Goal: Information Seeking & Learning: Learn about a topic

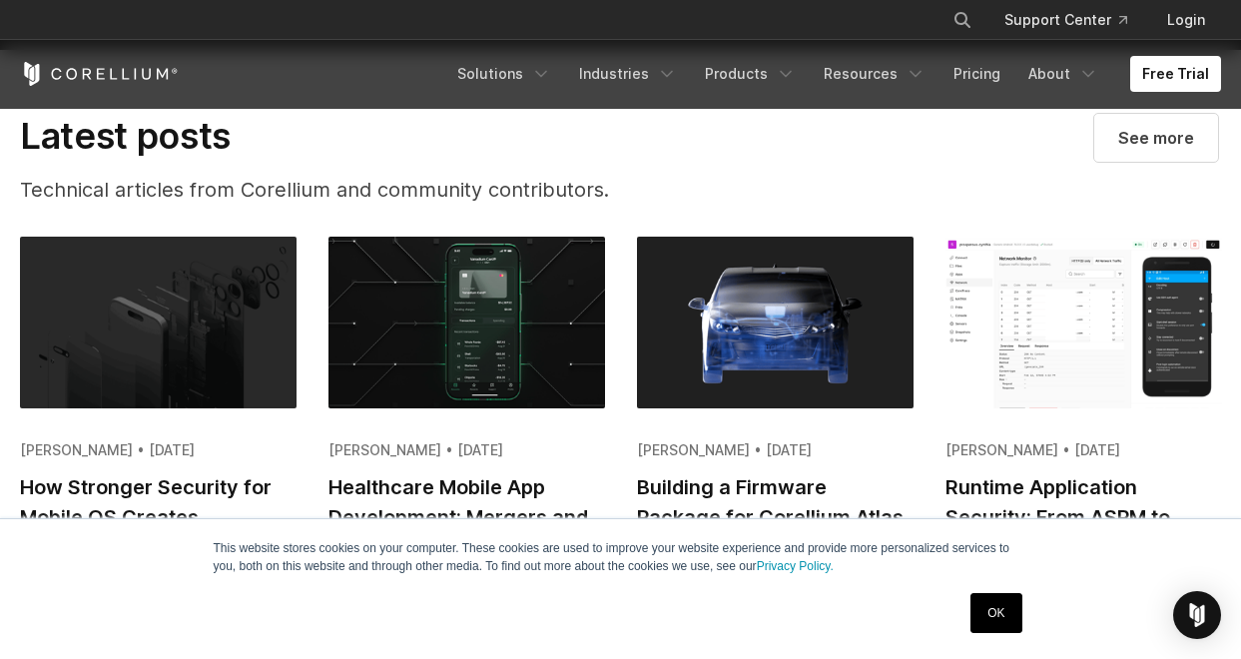
scroll to position [3996, 0]
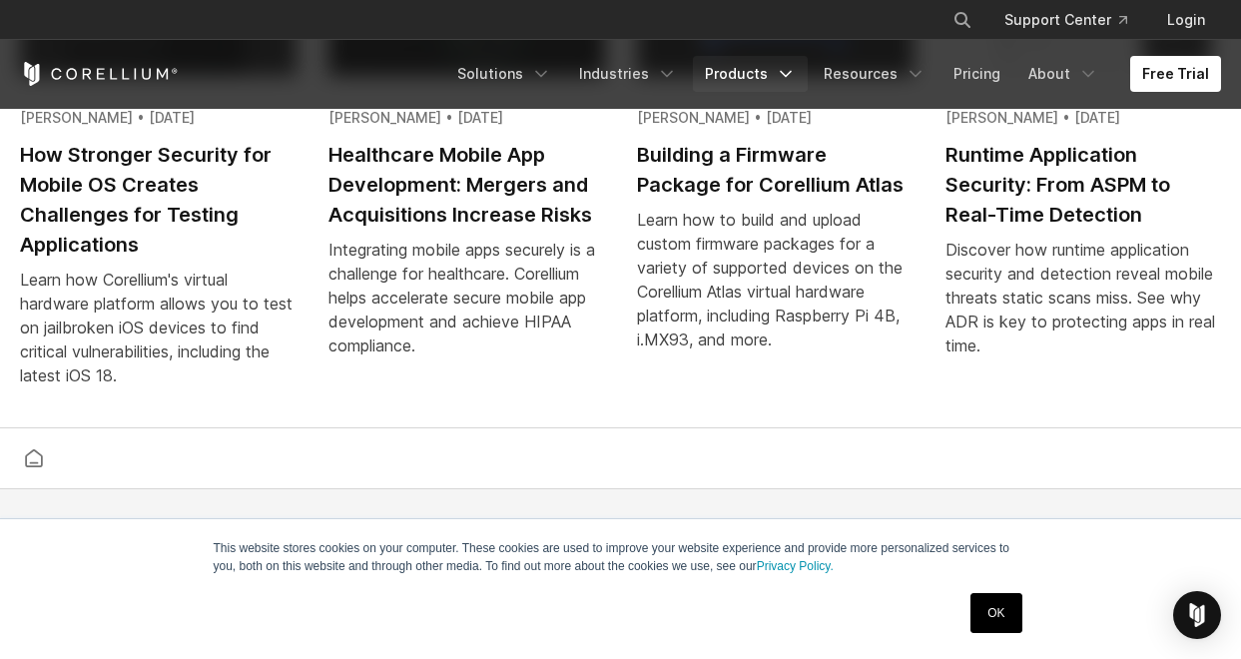
click at [781, 79] on link "Products" at bounding box center [750, 74] width 115 height 36
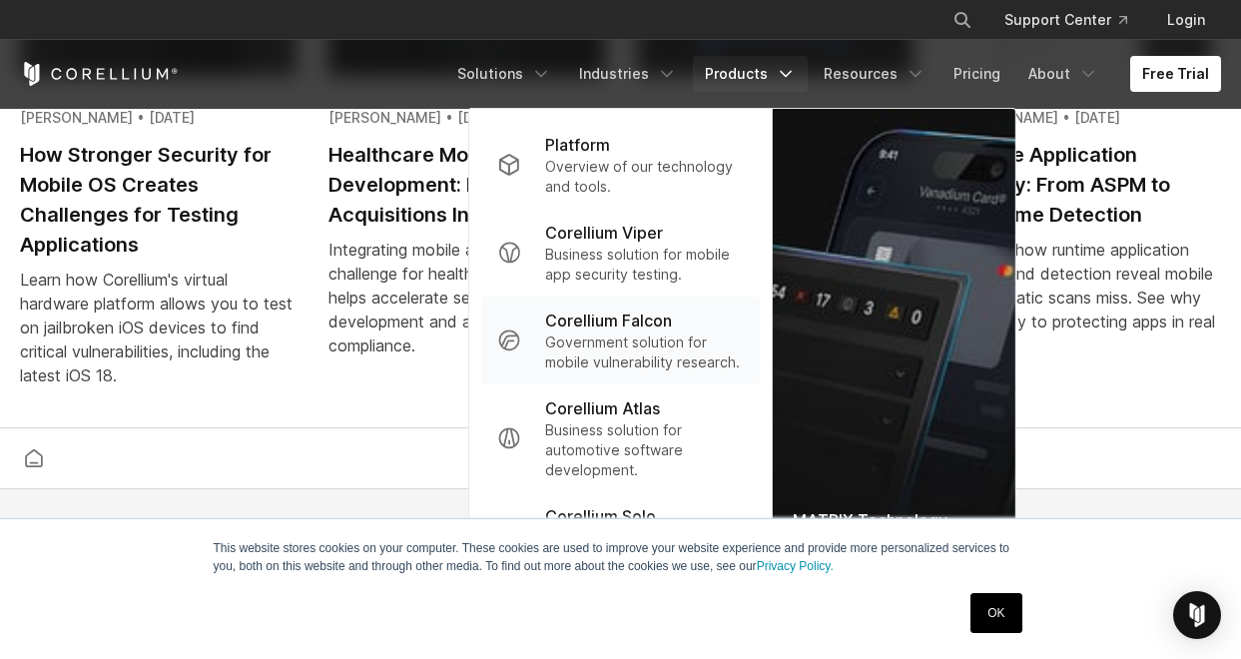
scroll to position [4329, 0]
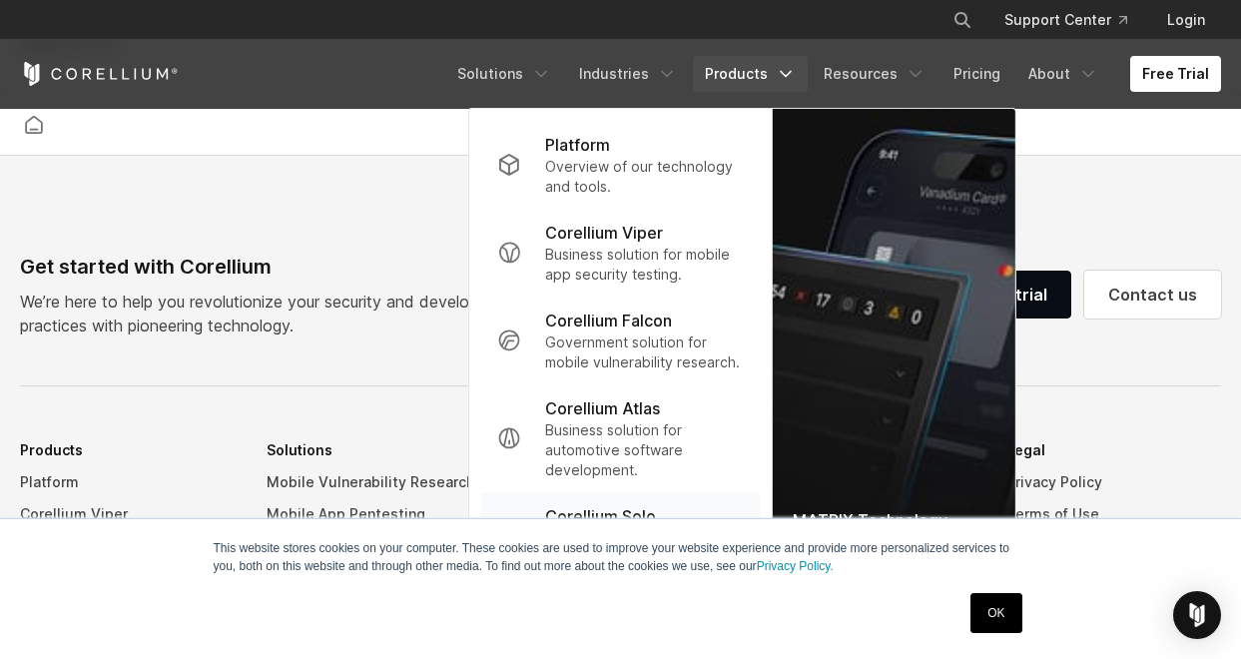
click at [656, 512] on p "Corellium Solo" at bounding box center [600, 516] width 111 height 24
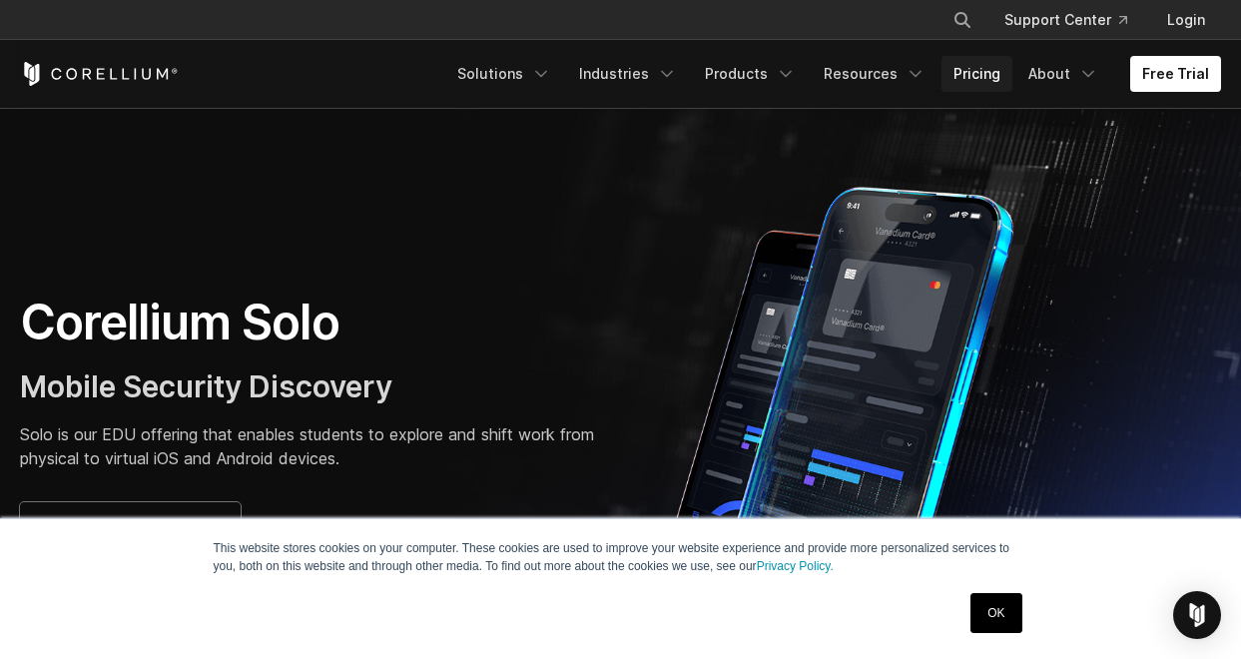
click at [998, 73] on link "Pricing" at bounding box center [977, 74] width 71 height 36
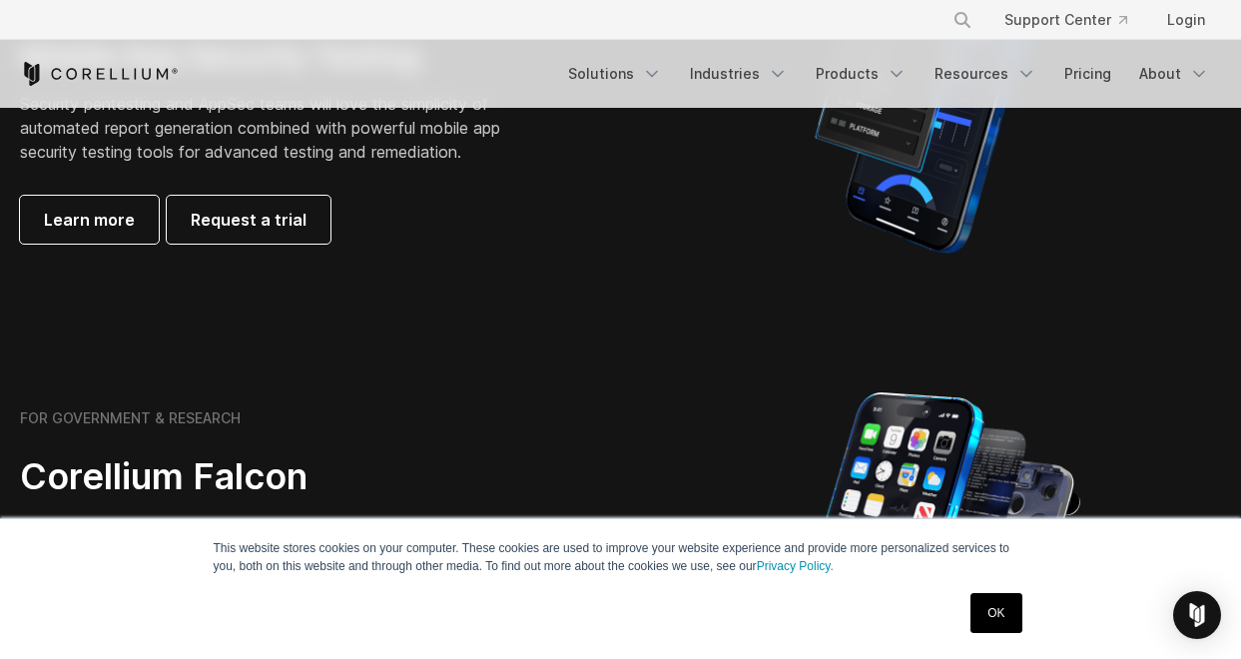
scroll to position [1000, 0]
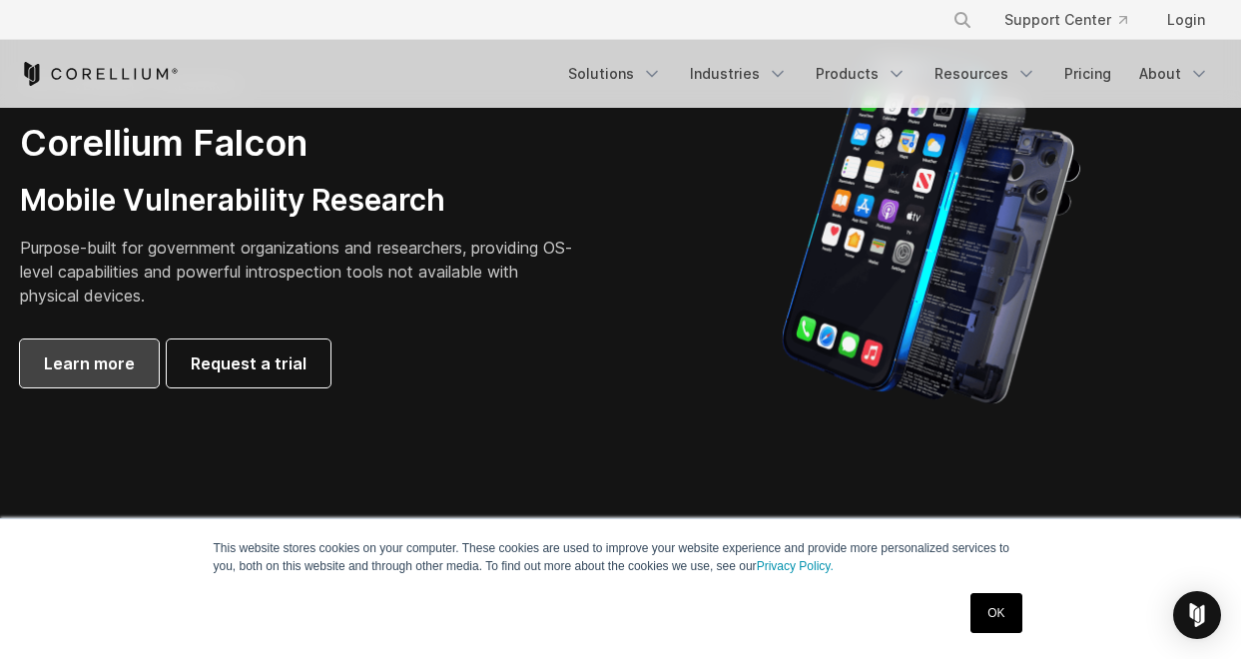
click at [134, 366] on link "Learn more" at bounding box center [89, 364] width 139 height 48
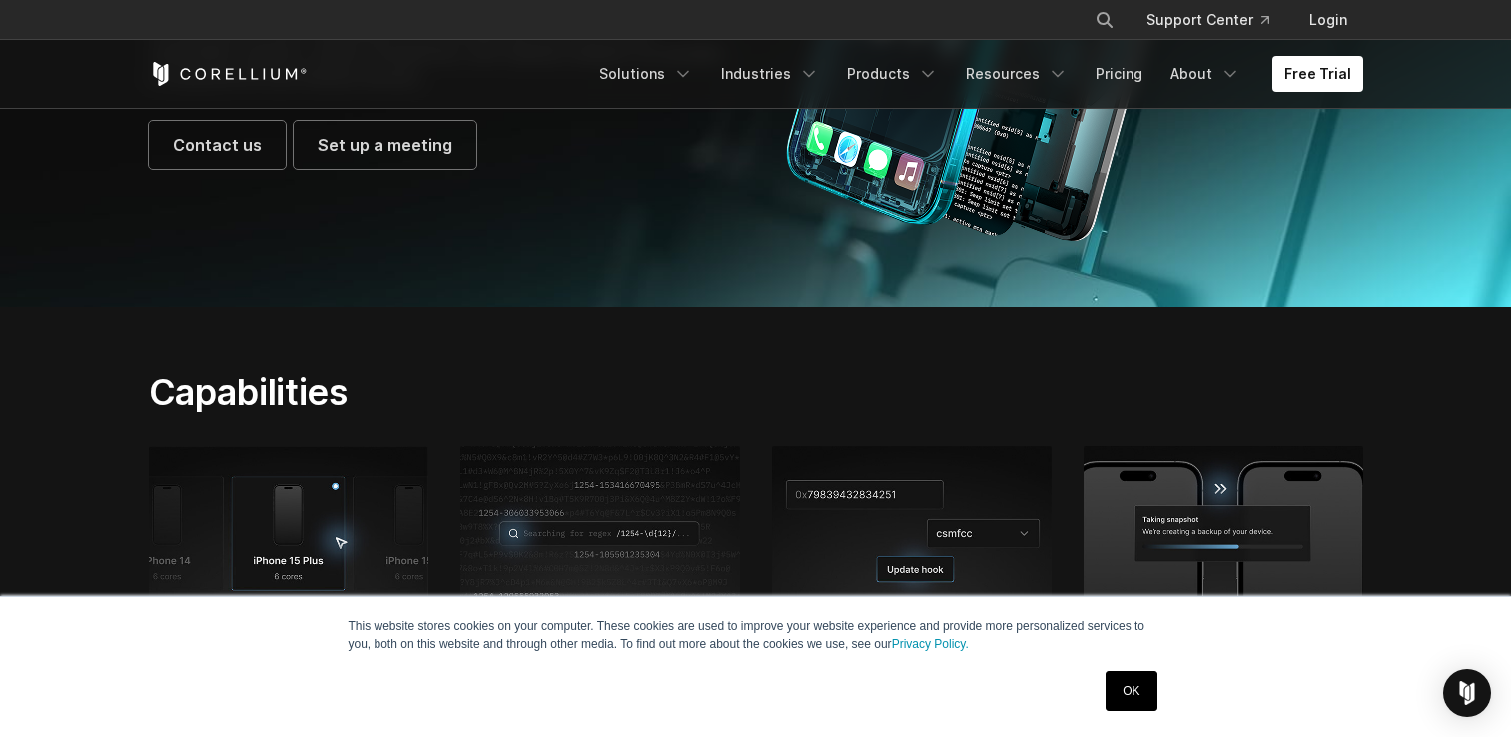
scroll to position [70, 0]
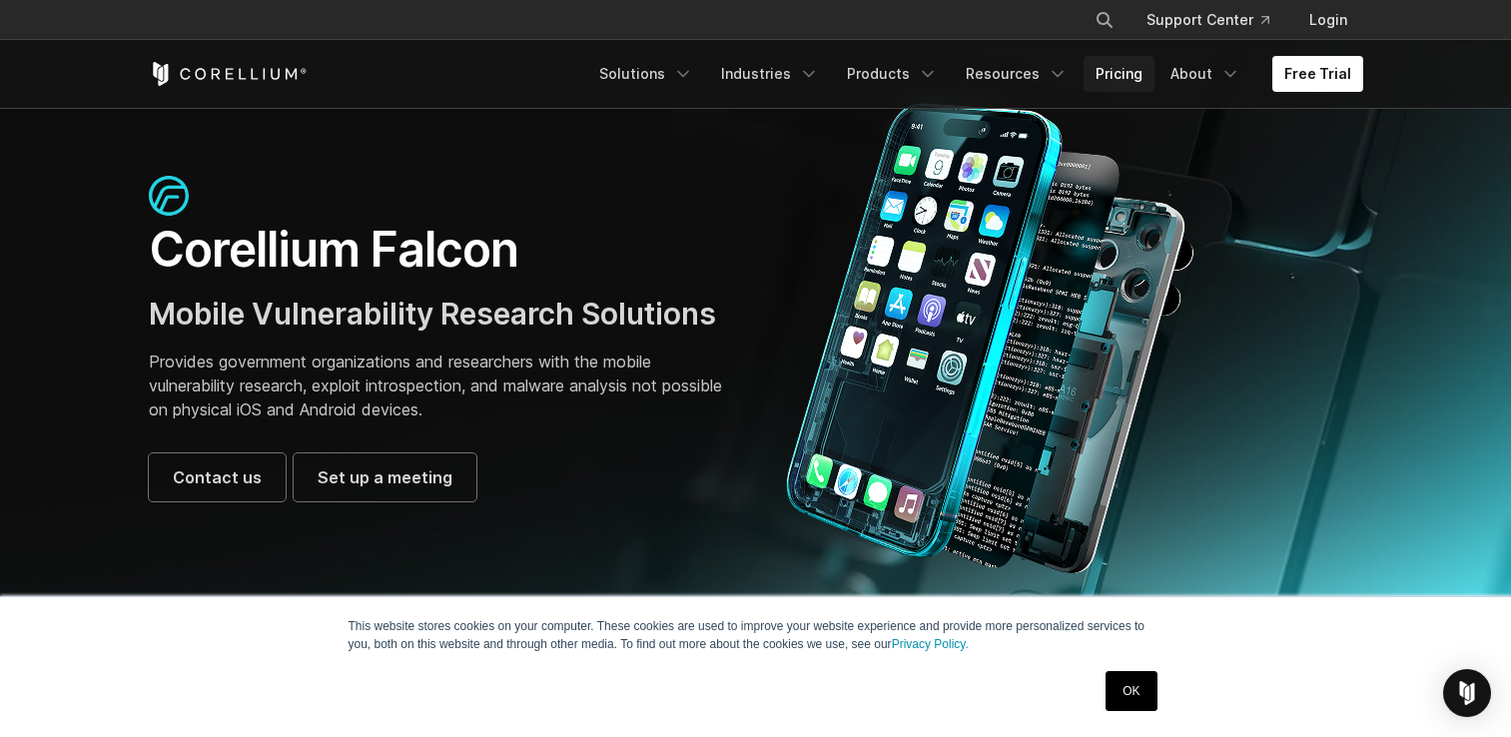
click at [1142, 77] on link "Pricing" at bounding box center [1119, 74] width 71 height 36
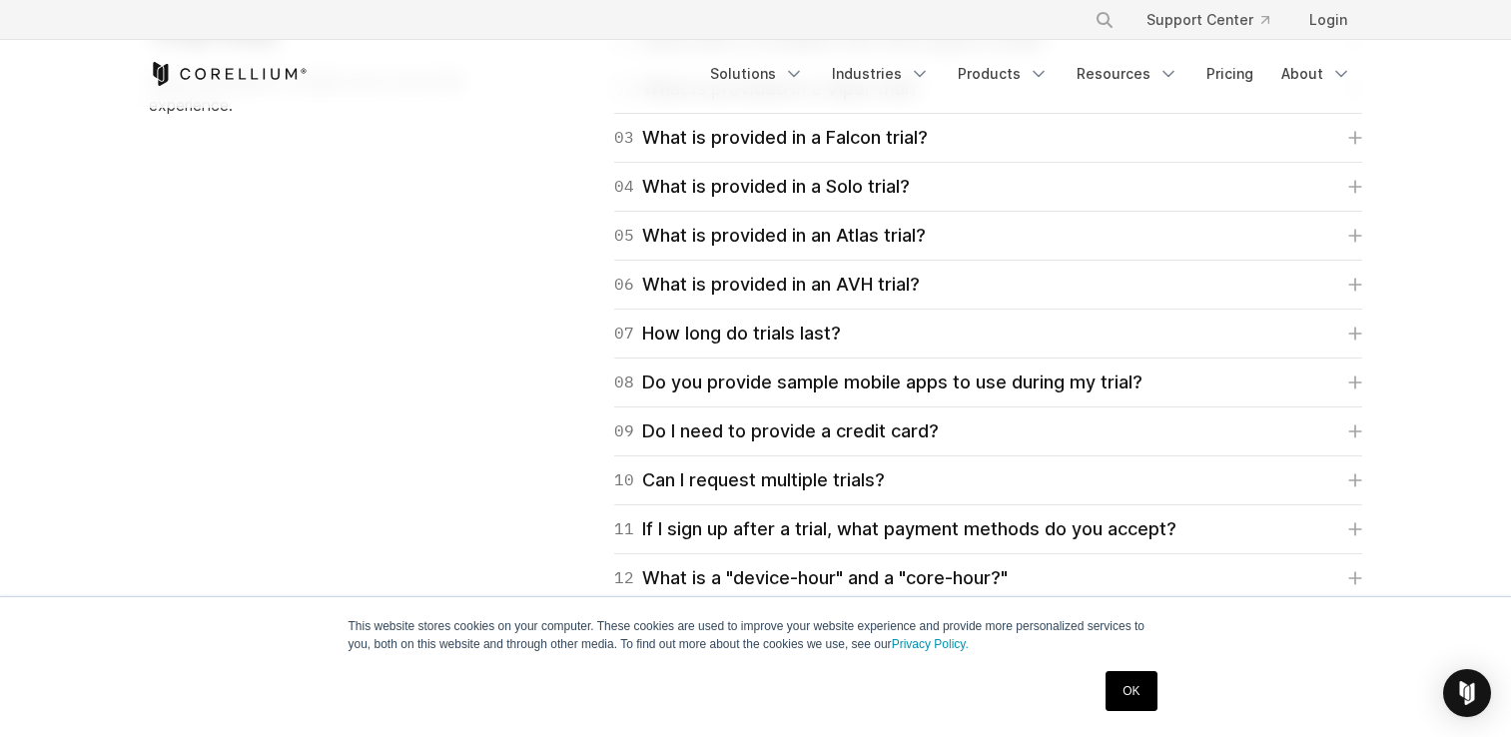
scroll to position [2998, 0]
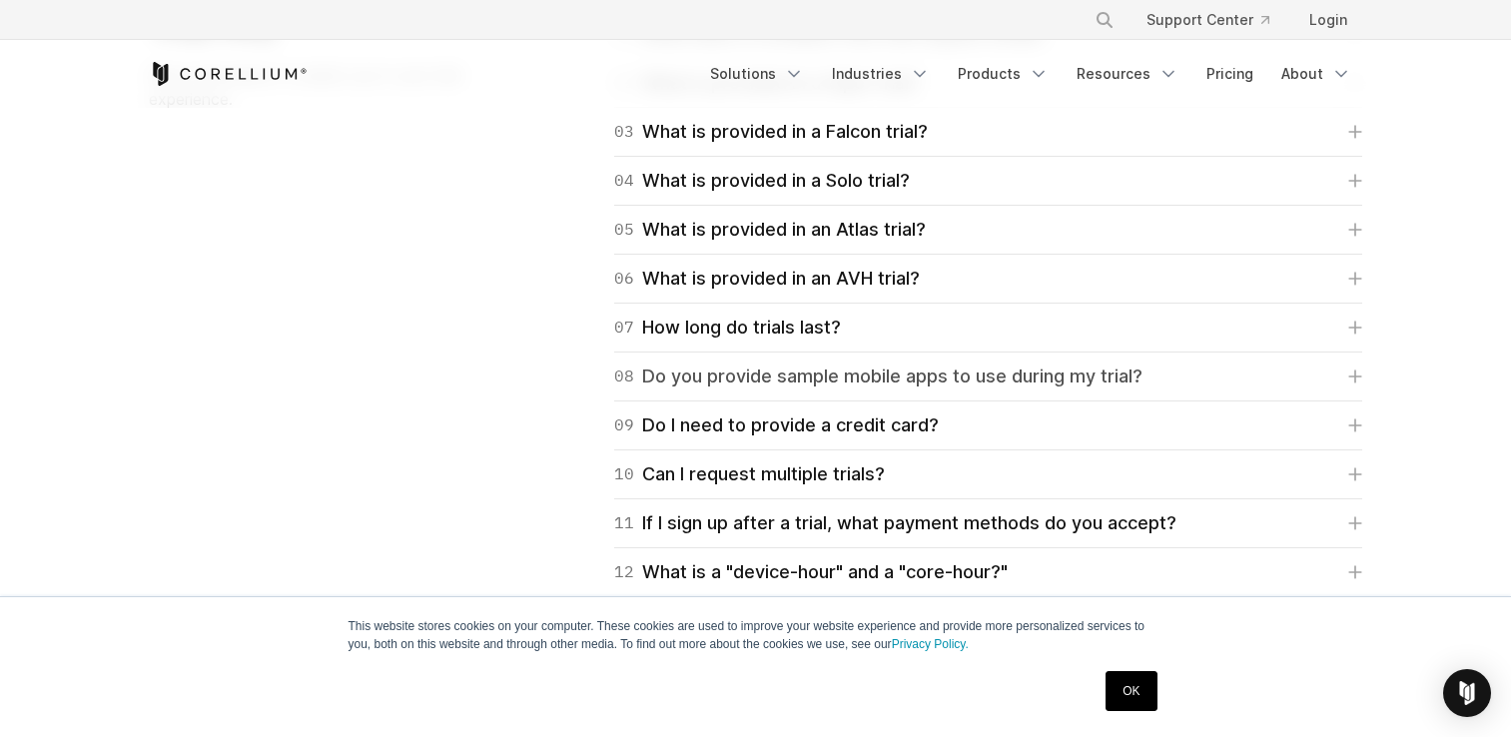
click at [1350, 382] on icon at bounding box center [1355, 377] width 14 height 14
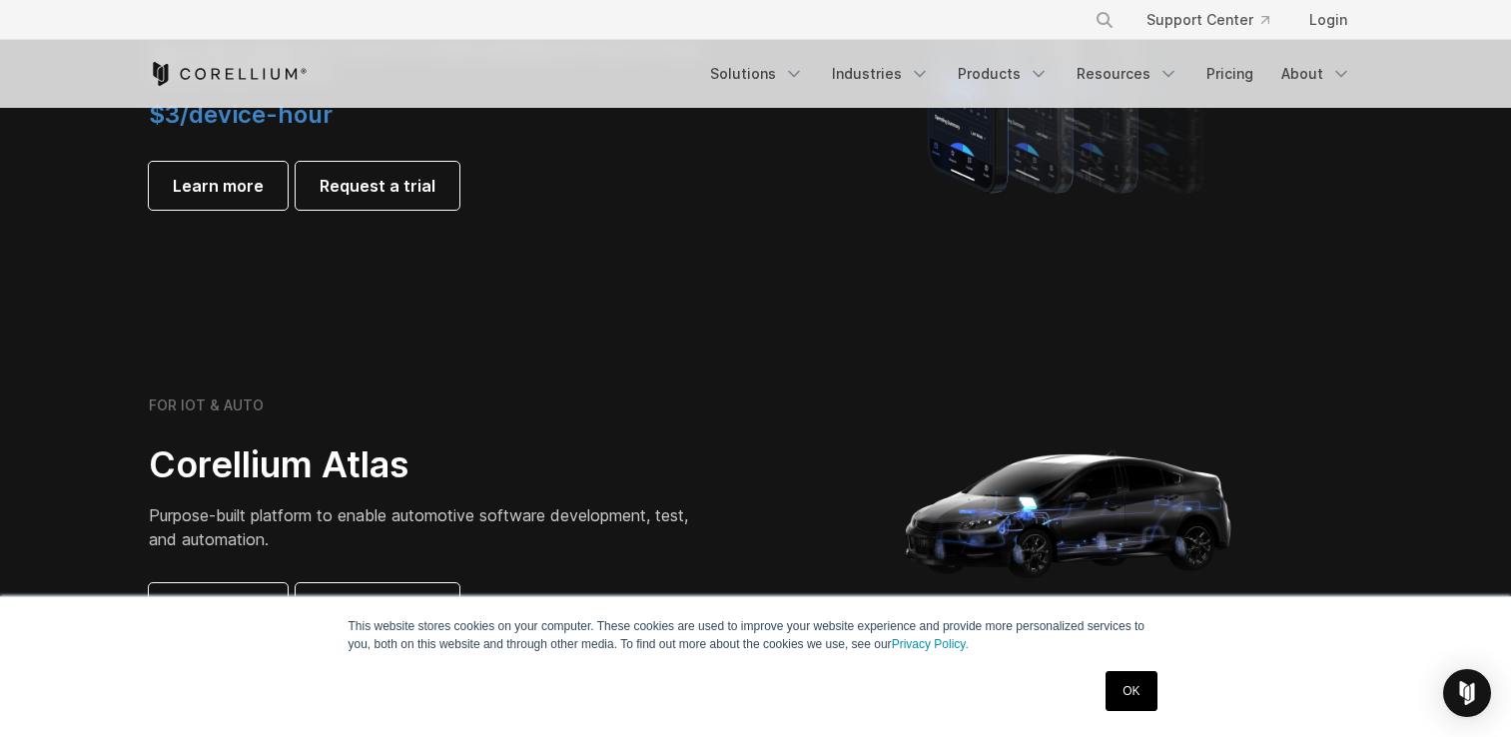
scroll to position [1332, 0]
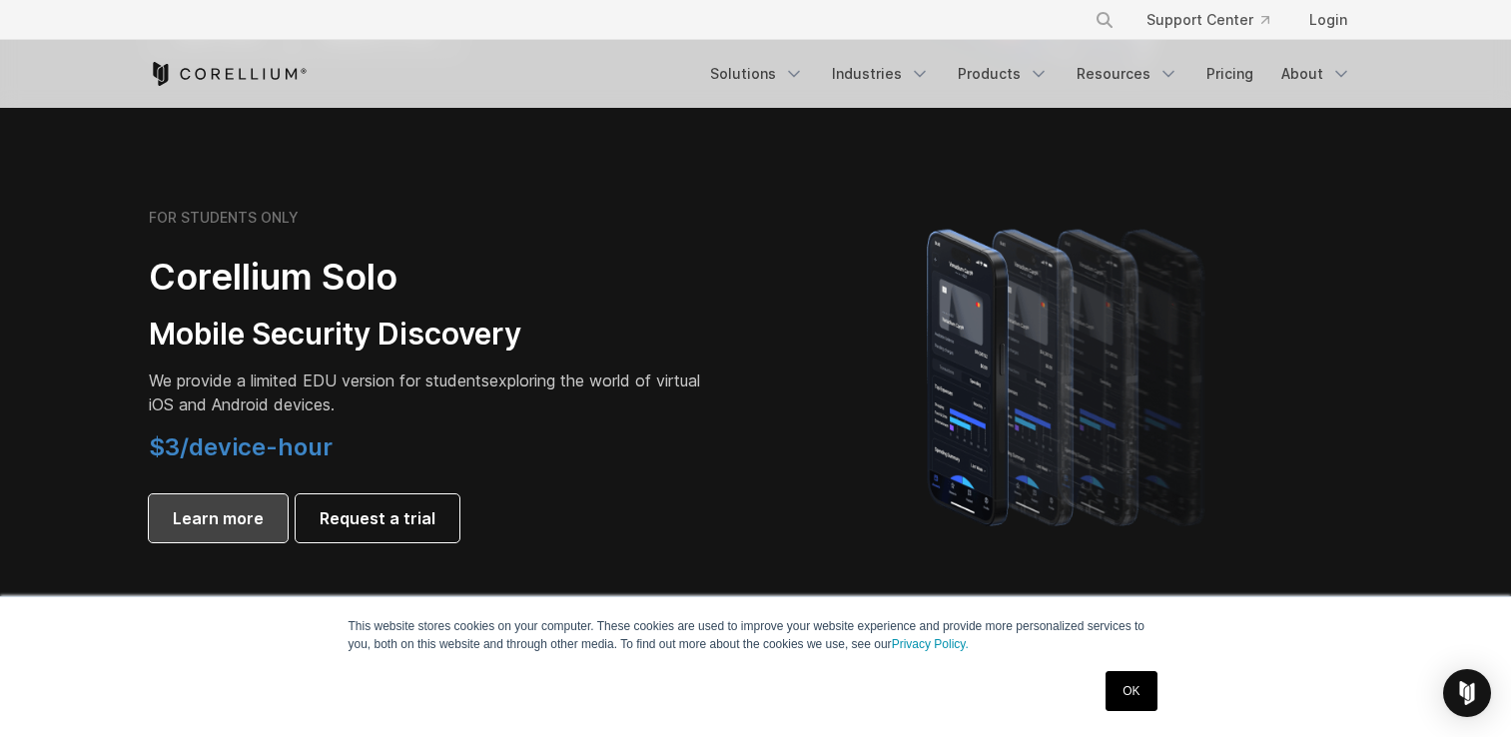
click at [221, 524] on span "Learn more" at bounding box center [218, 518] width 91 height 24
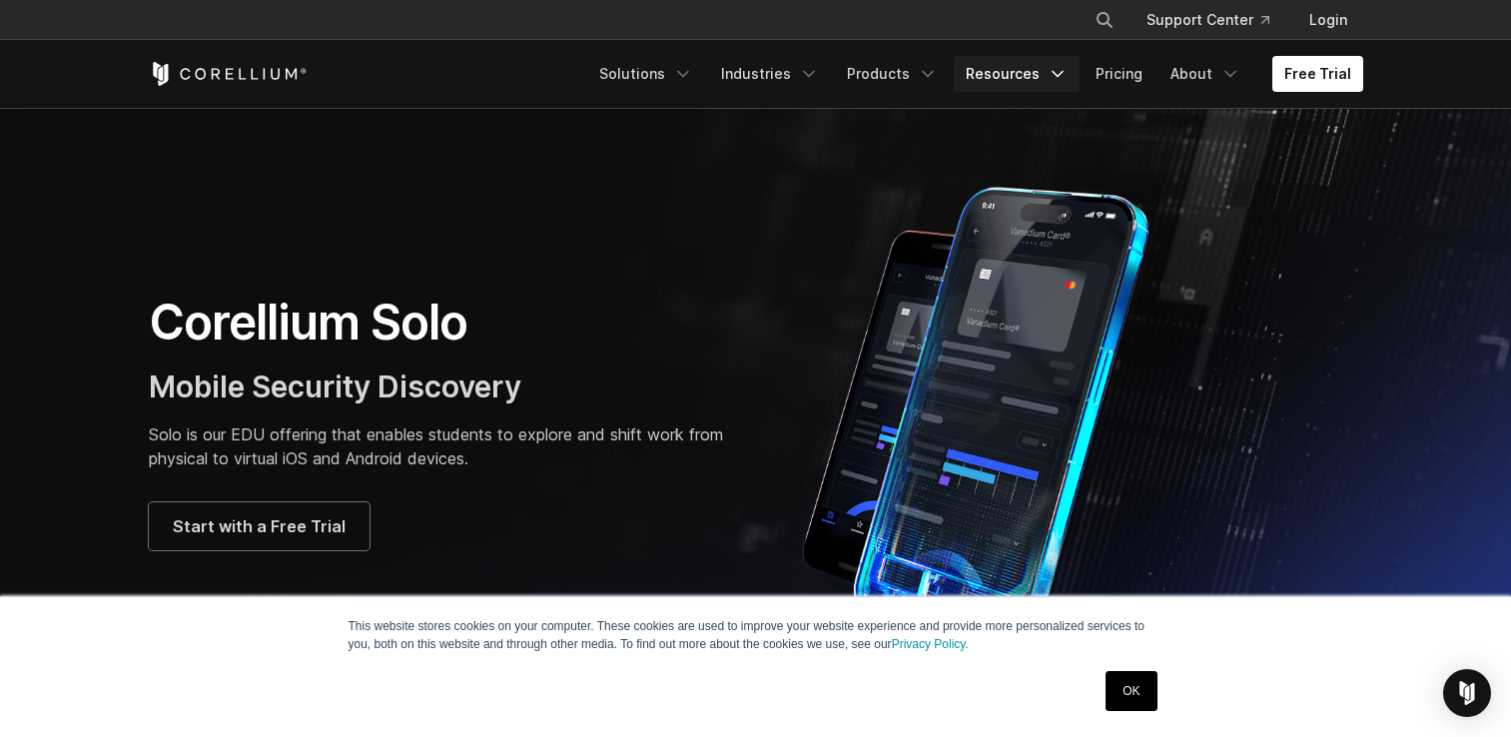
click at [1060, 76] on icon "Navigation Menu" at bounding box center [1058, 74] width 20 height 20
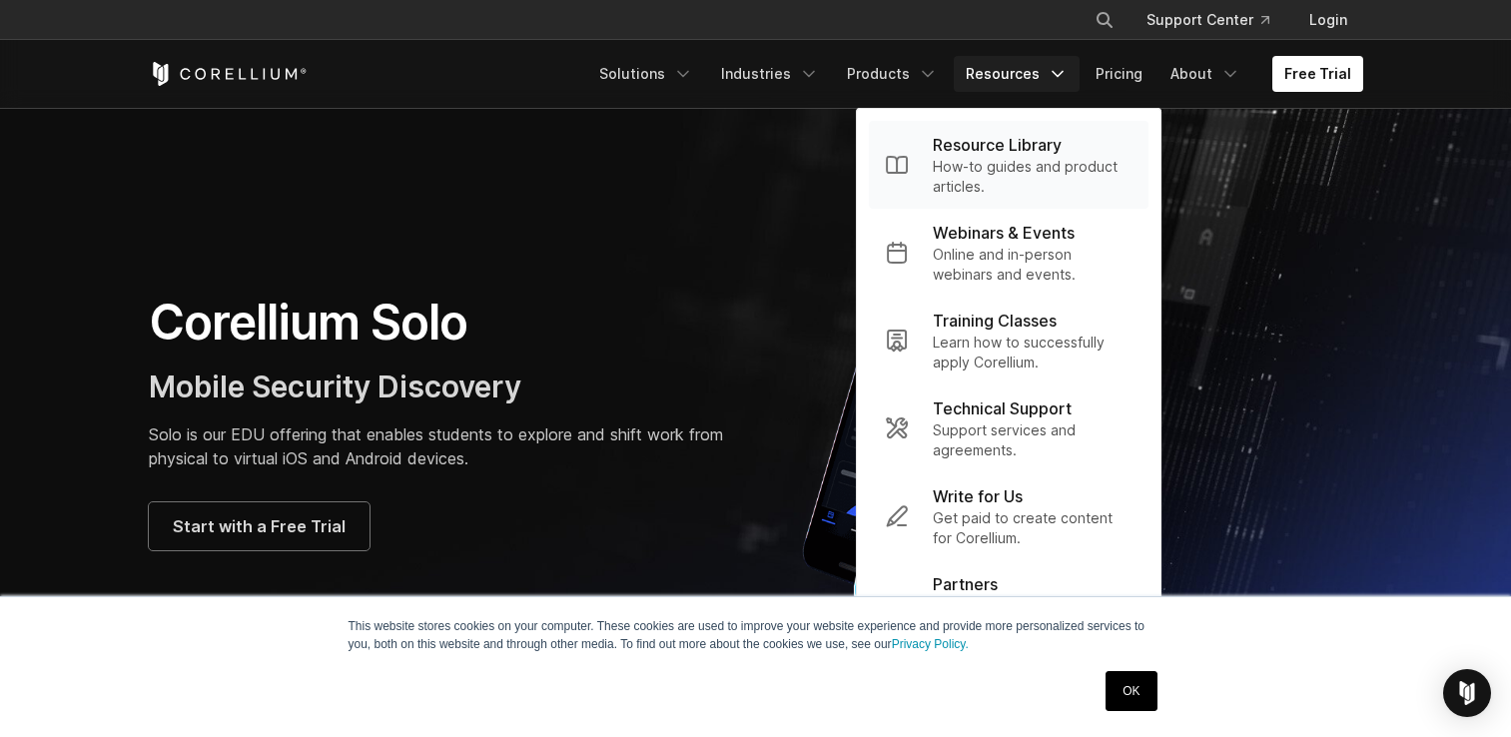
click at [1053, 142] on p "Resource Library" at bounding box center [997, 145] width 129 height 24
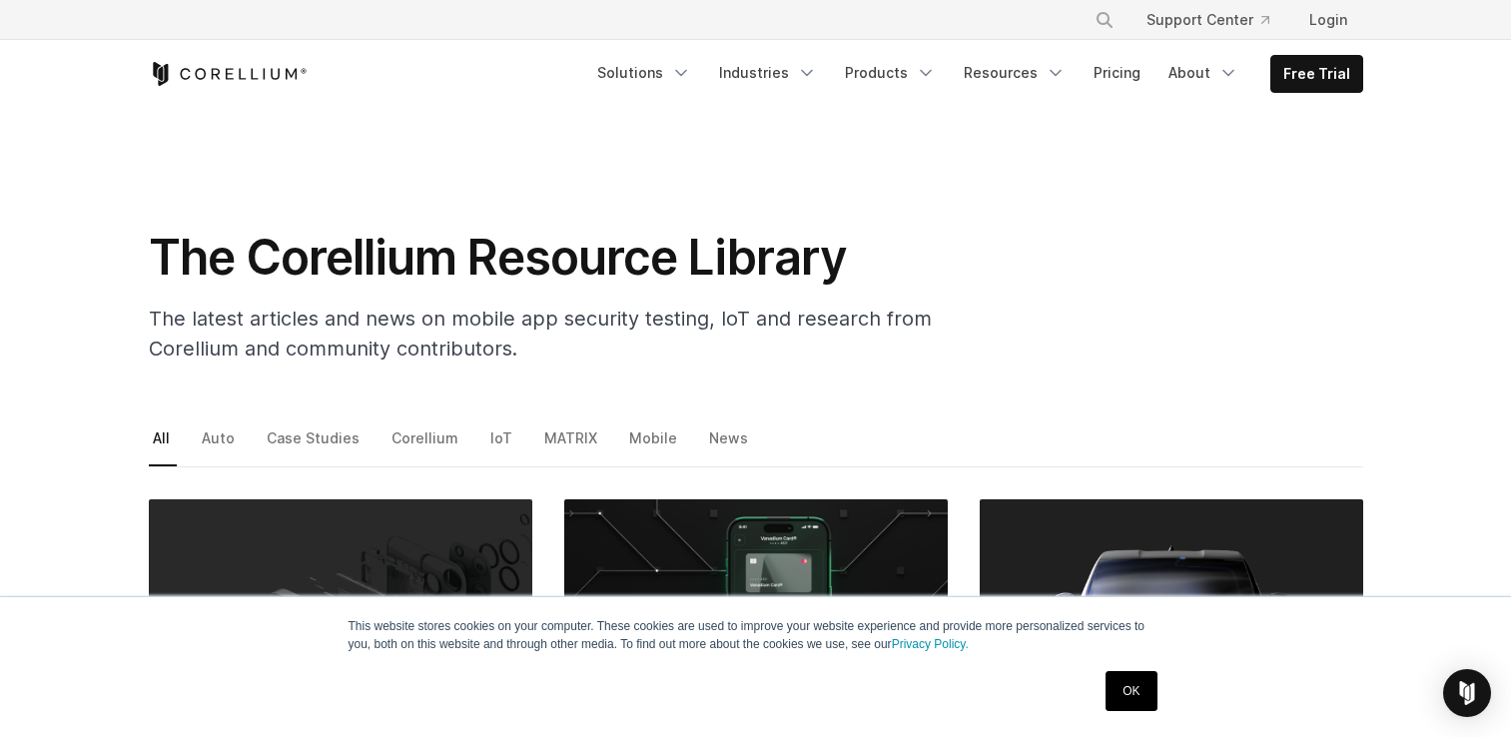
scroll to position [334, 0]
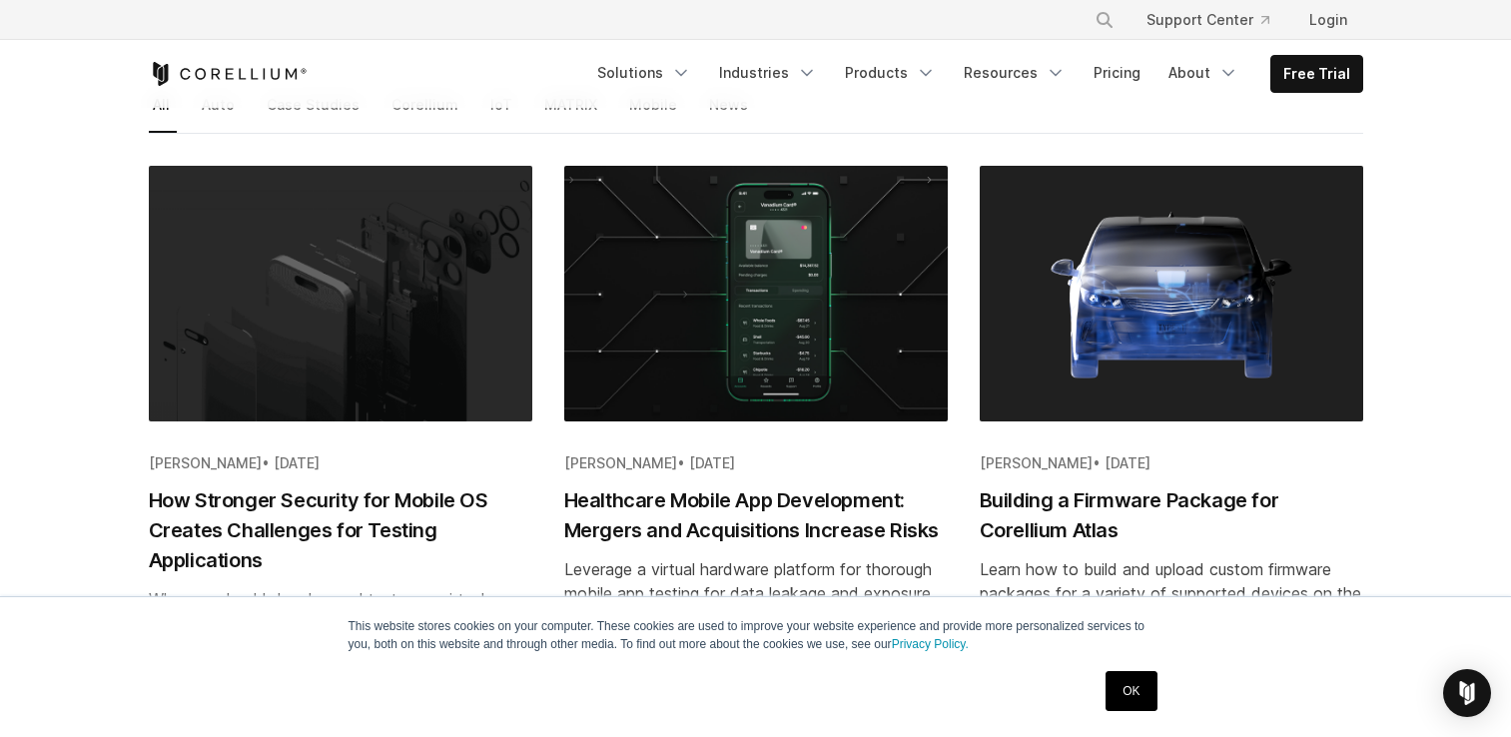
click at [509, 378] on img "Blog post summary: How Stronger Security for Mobile OS Creates Challenges for T…" at bounding box center [340, 294] width 383 height 256
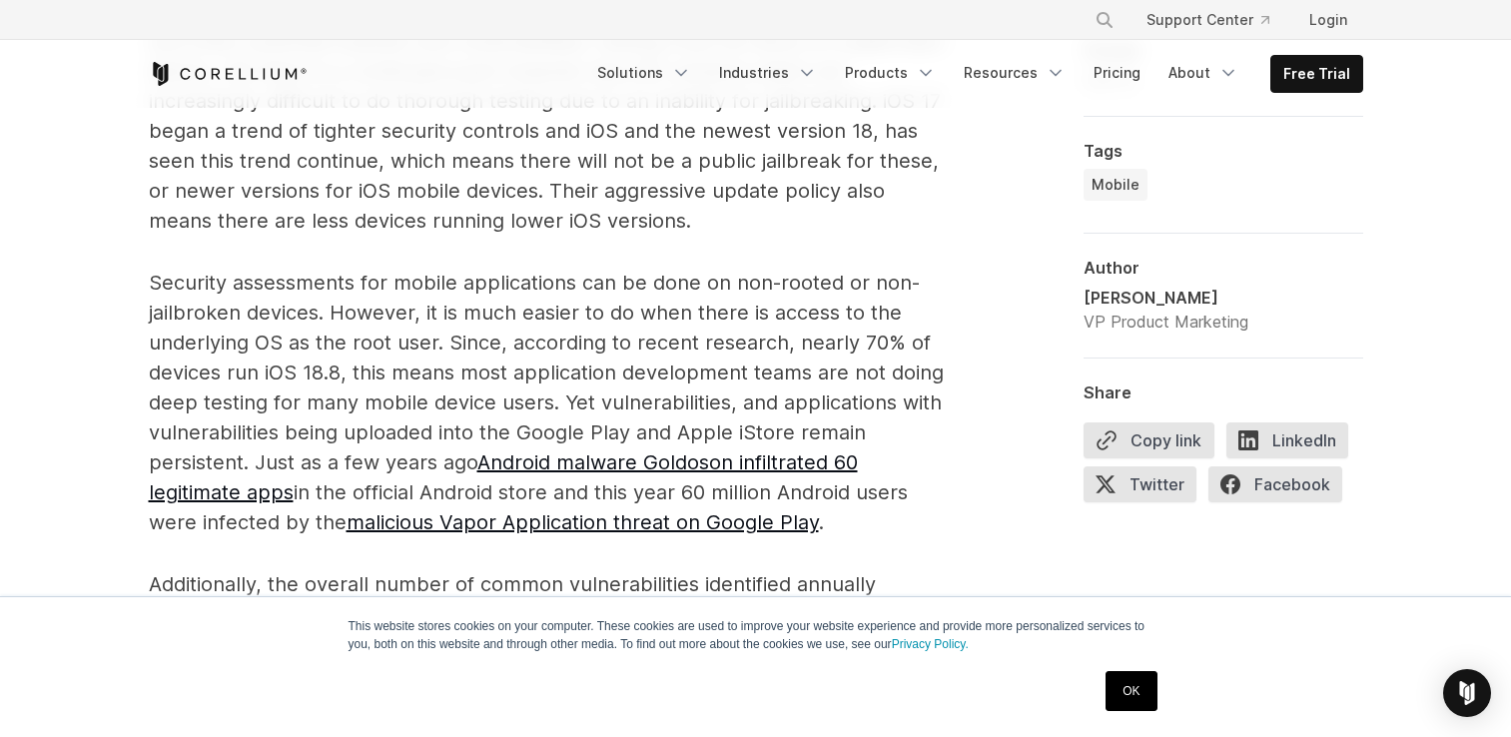
scroll to position [1664, 0]
